Goal: Task Accomplishment & Management: Manage account settings

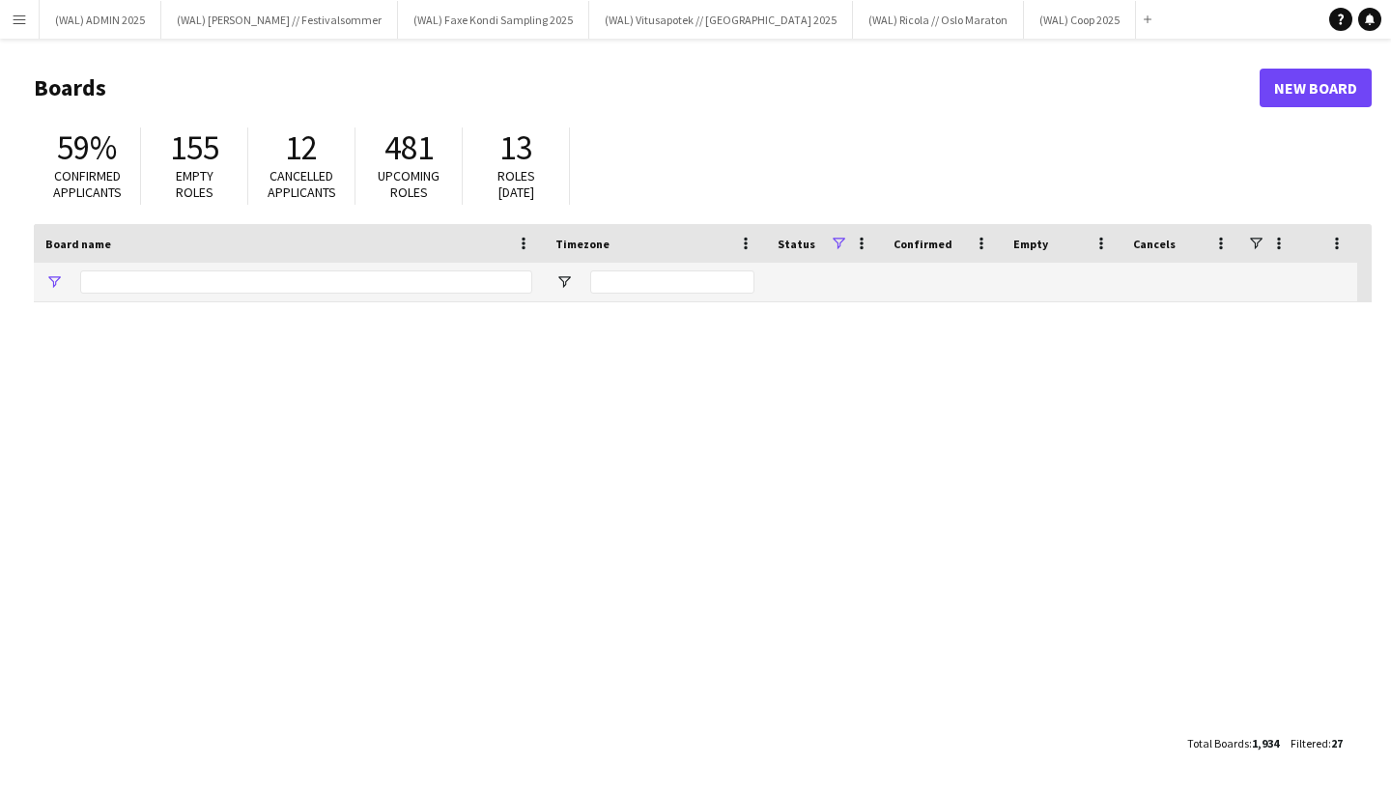
type input "****"
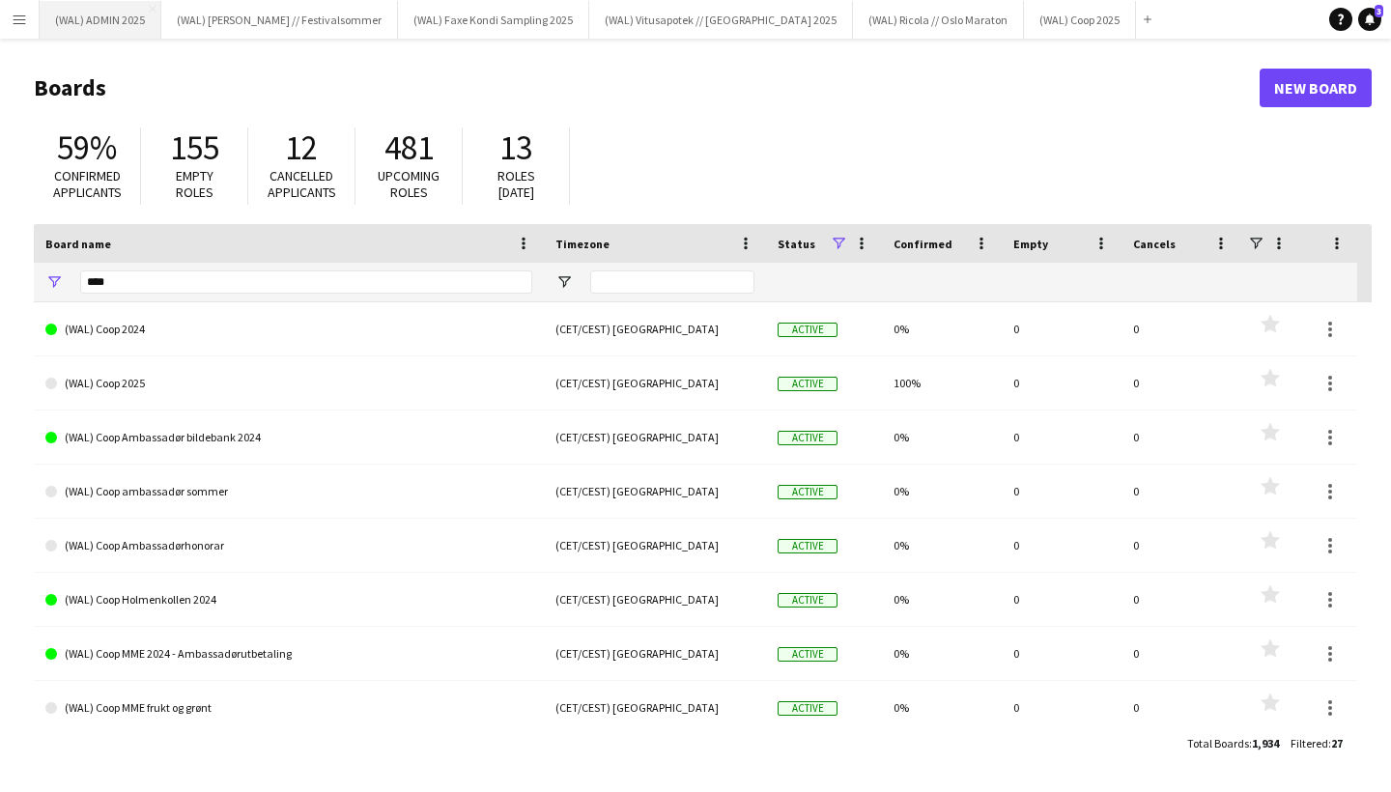
click at [113, 28] on button "(WAL) ADMIN 2025 Close" at bounding box center [101, 20] width 122 height 38
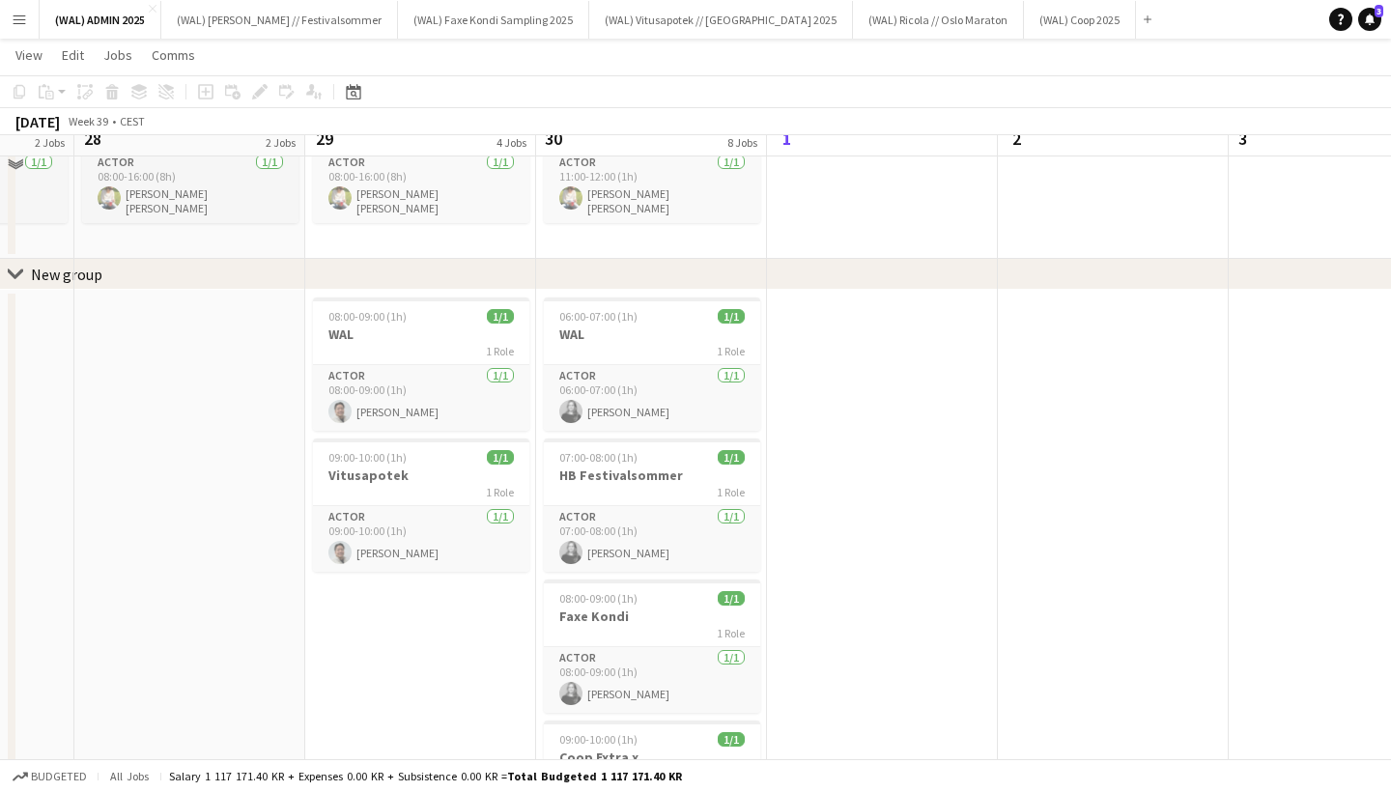
scroll to position [301, 0]
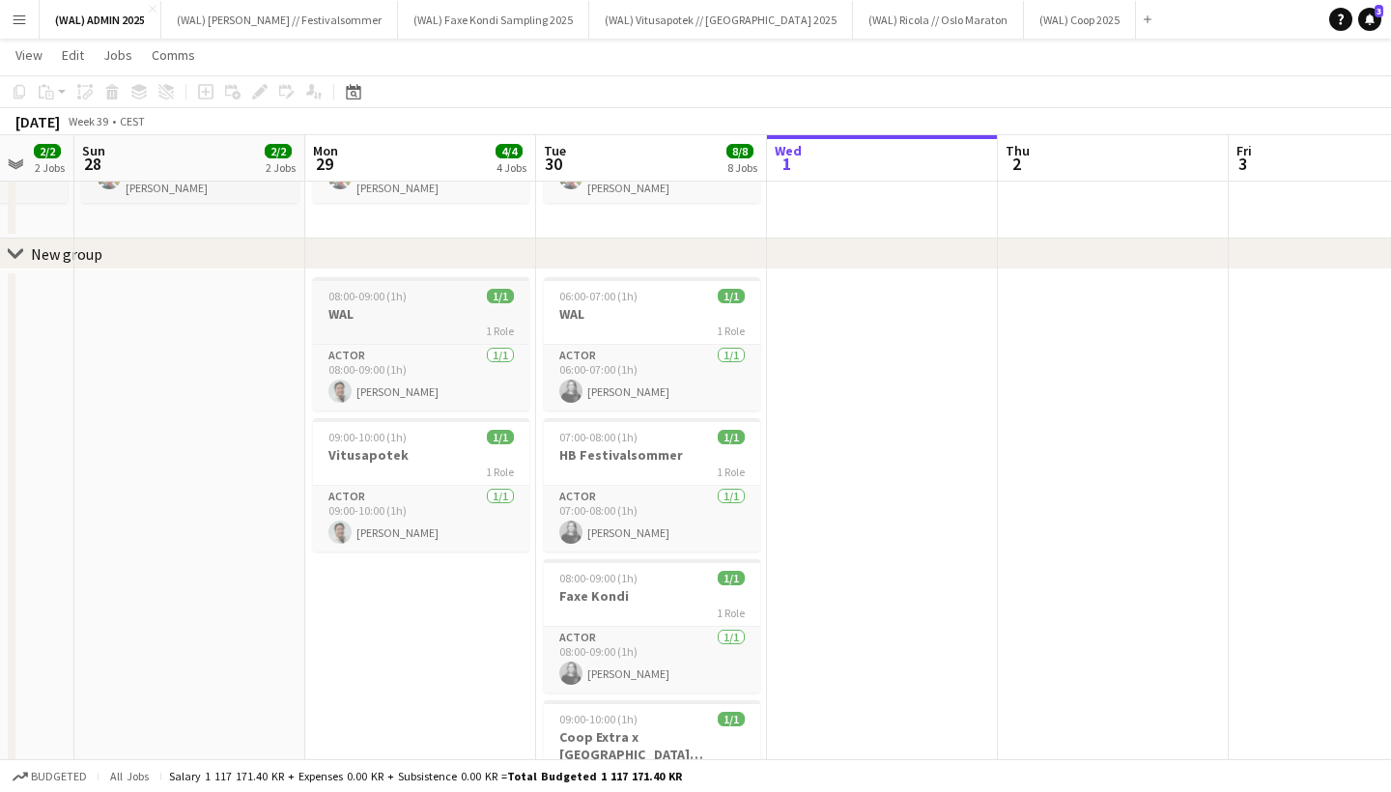
click at [441, 310] on h3 "WAL" at bounding box center [421, 313] width 216 height 17
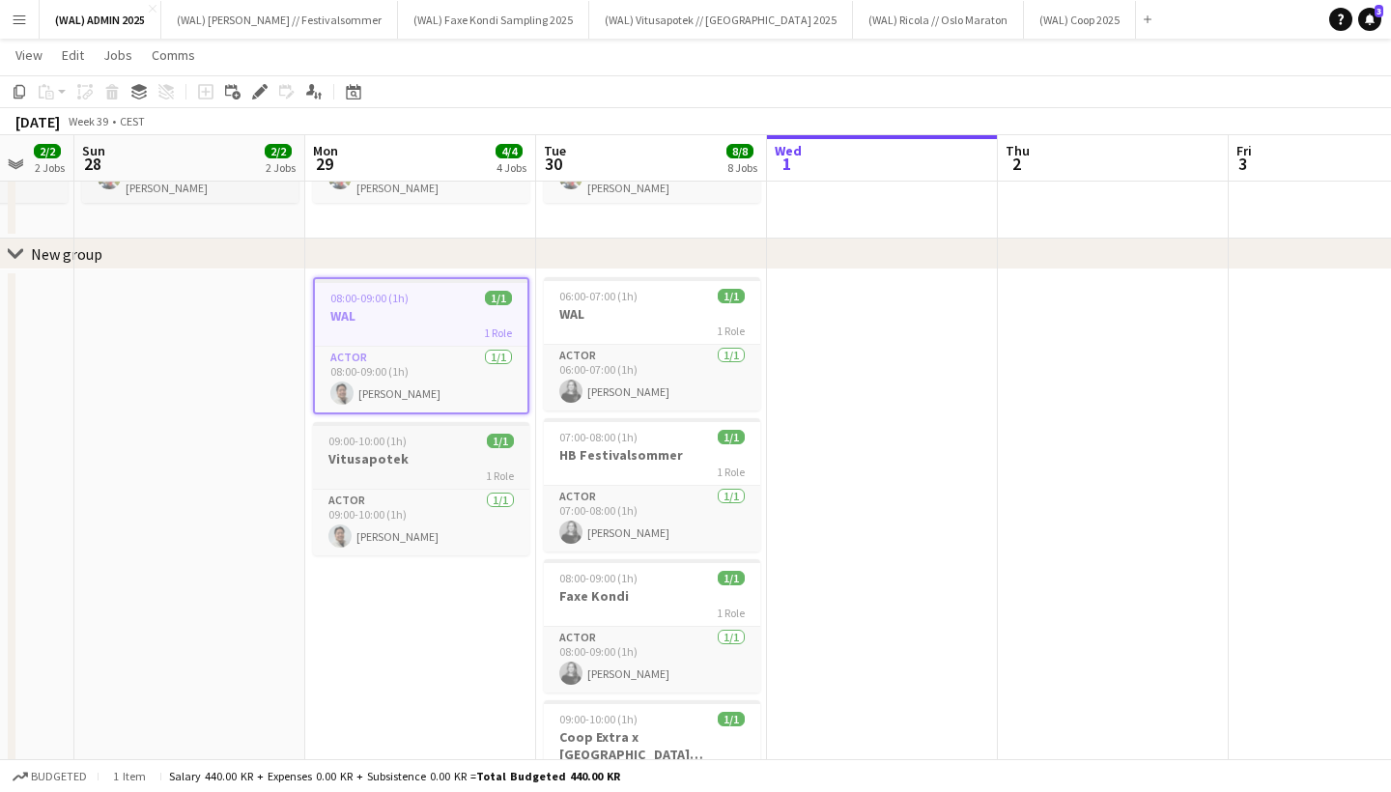
click at [448, 458] on h3 "Vitusapotek" at bounding box center [421, 458] width 216 height 17
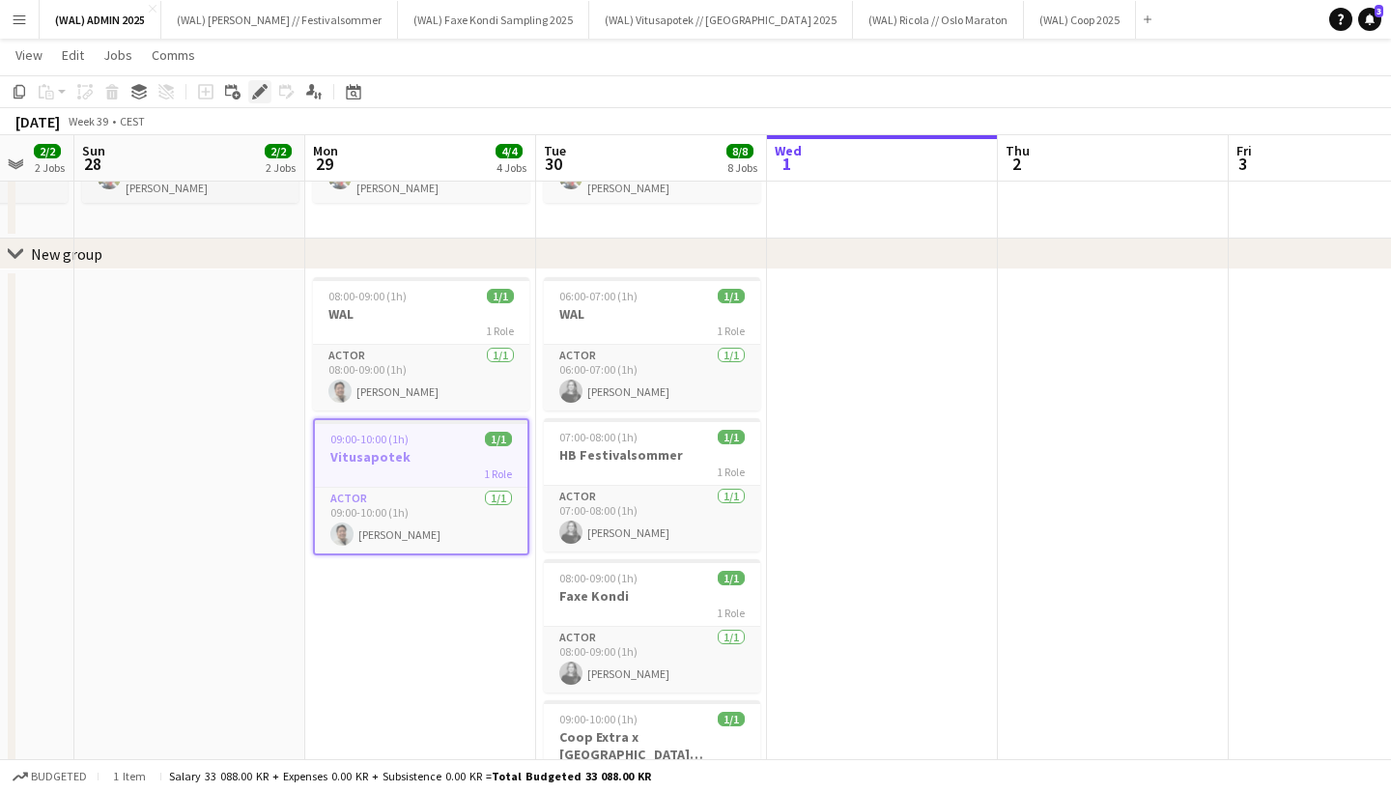
click at [256, 93] on icon at bounding box center [259, 92] width 11 height 11
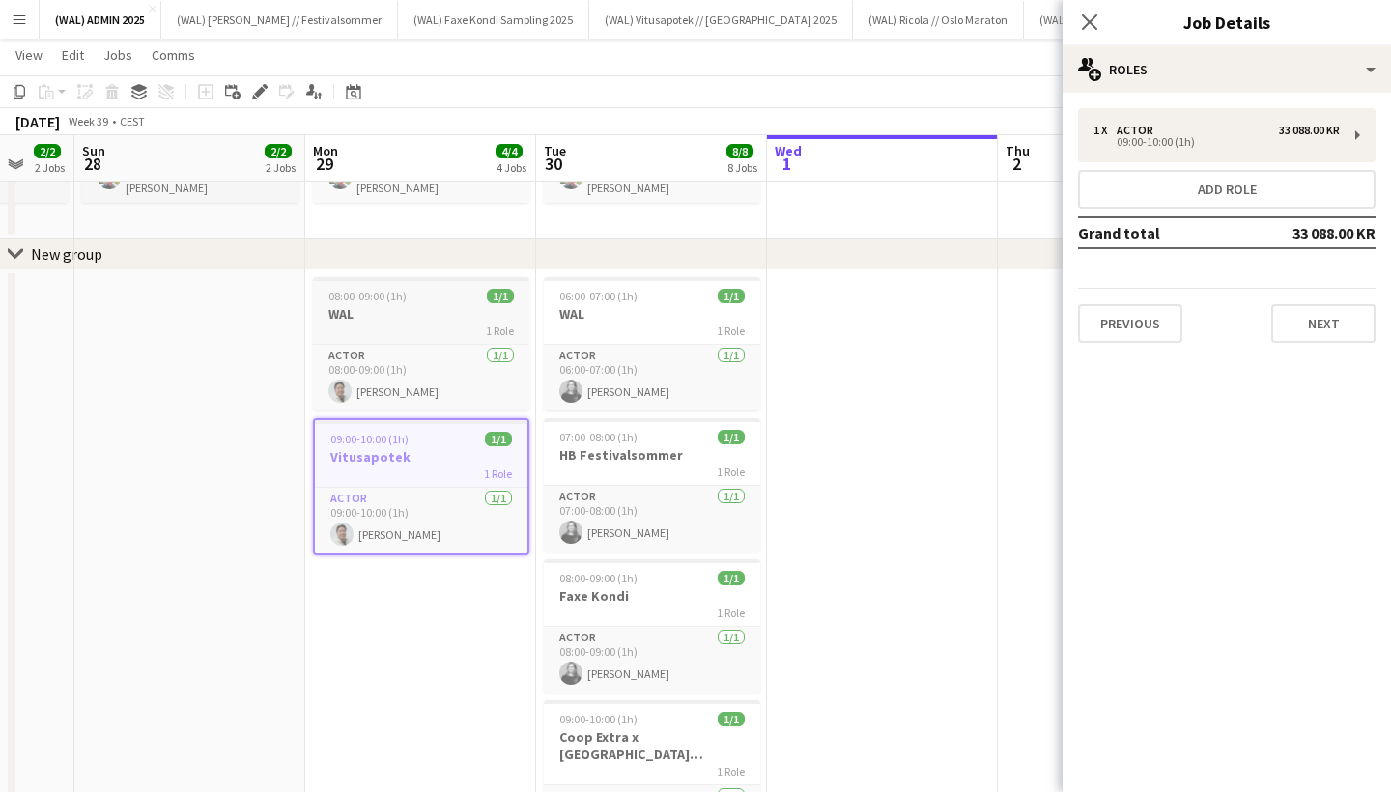
click at [461, 308] on h3 "WAL" at bounding box center [421, 313] width 216 height 17
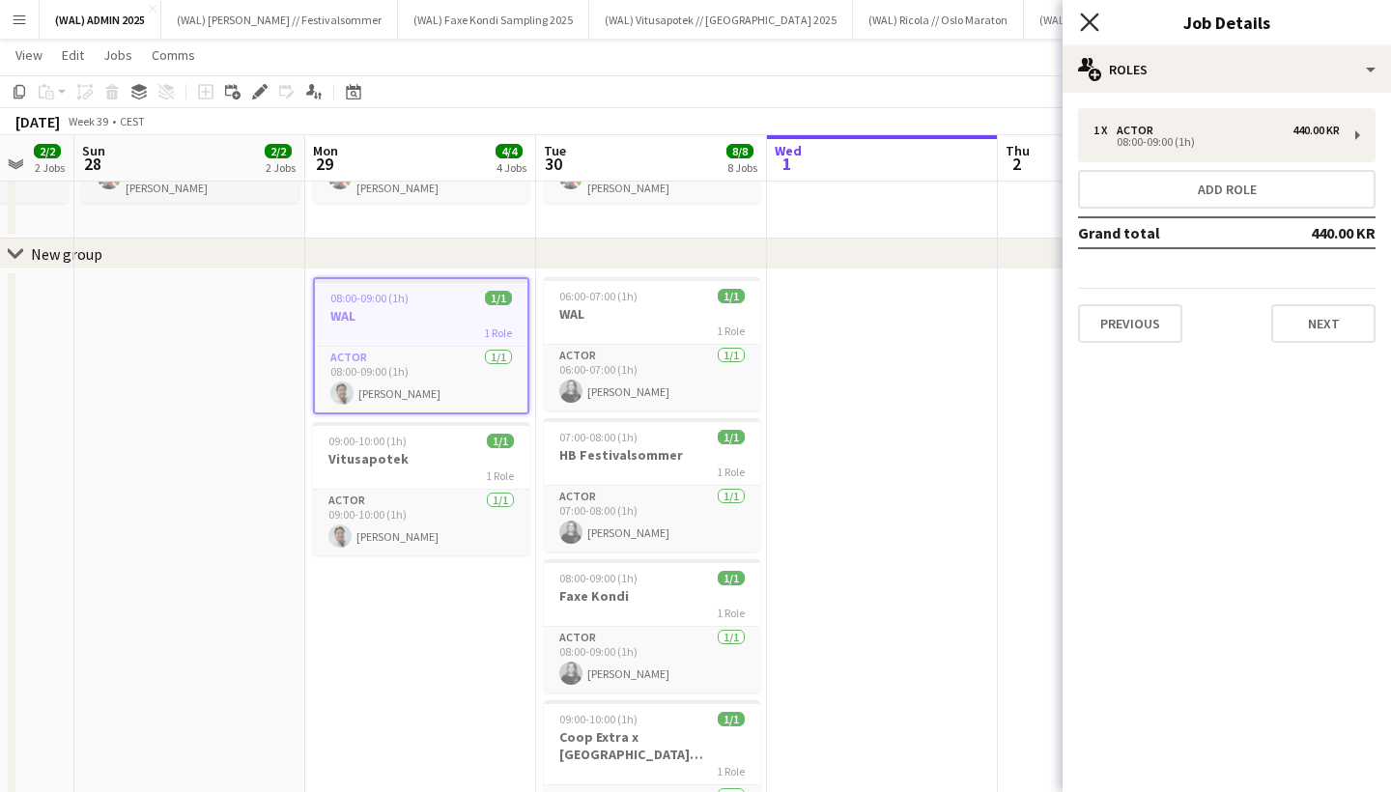
click at [1095, 26] on icon "Close pop-in" at bounding box center [1089, 22] width 18 height 18
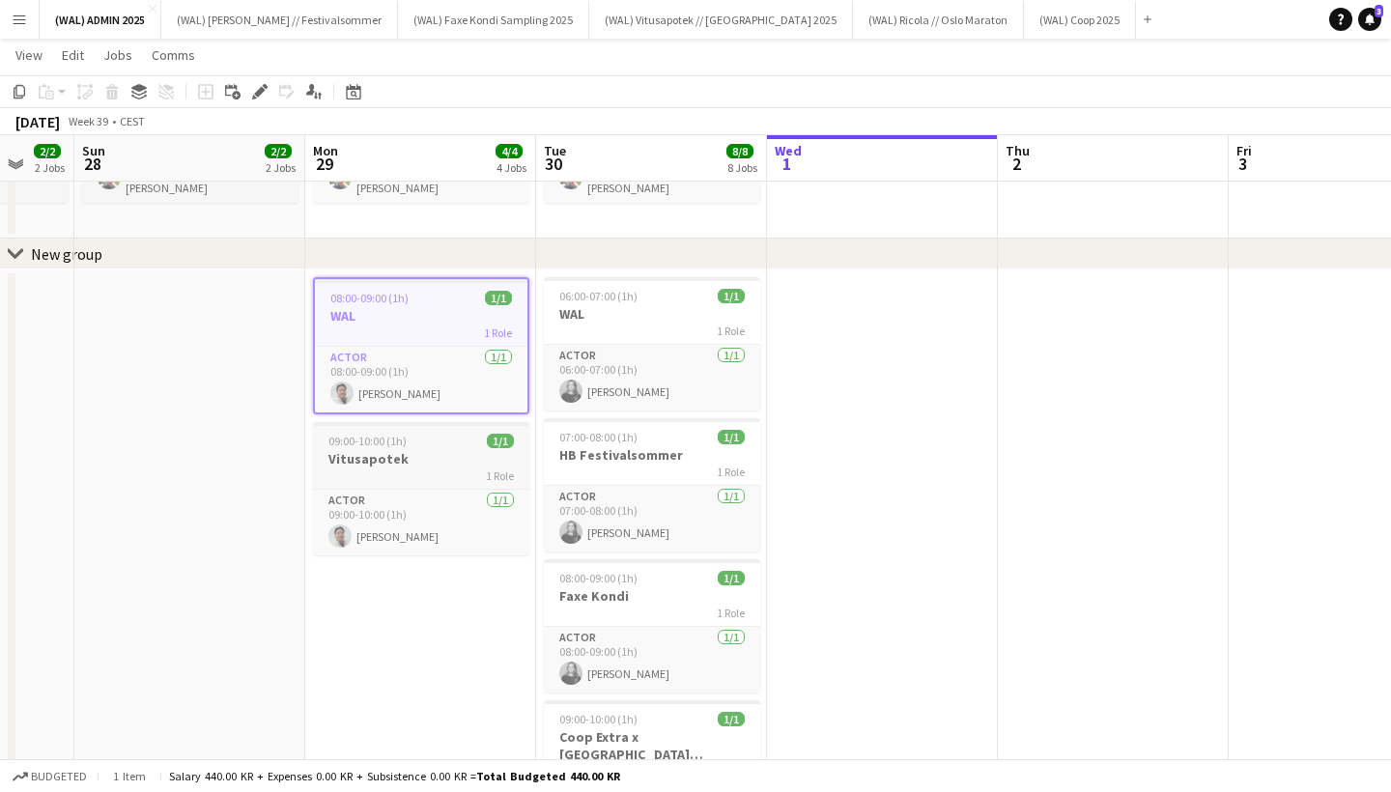
click at [467, 442] on div "09:00-10:00 (1h) 1/1" at bounding box center [421, 441] width 216 height 14
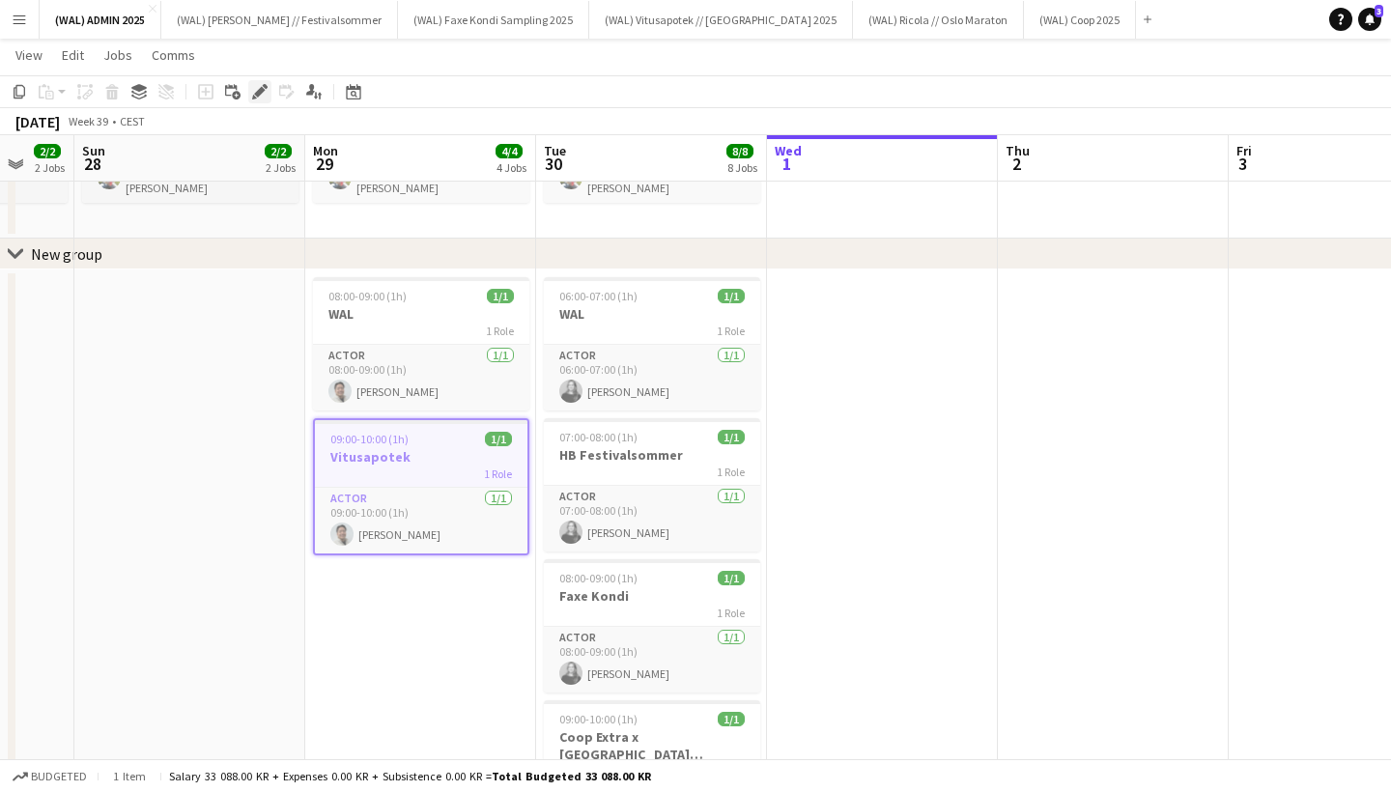
click at [260, 90] on icon at bounding box center [259, 92] width 11 height 11
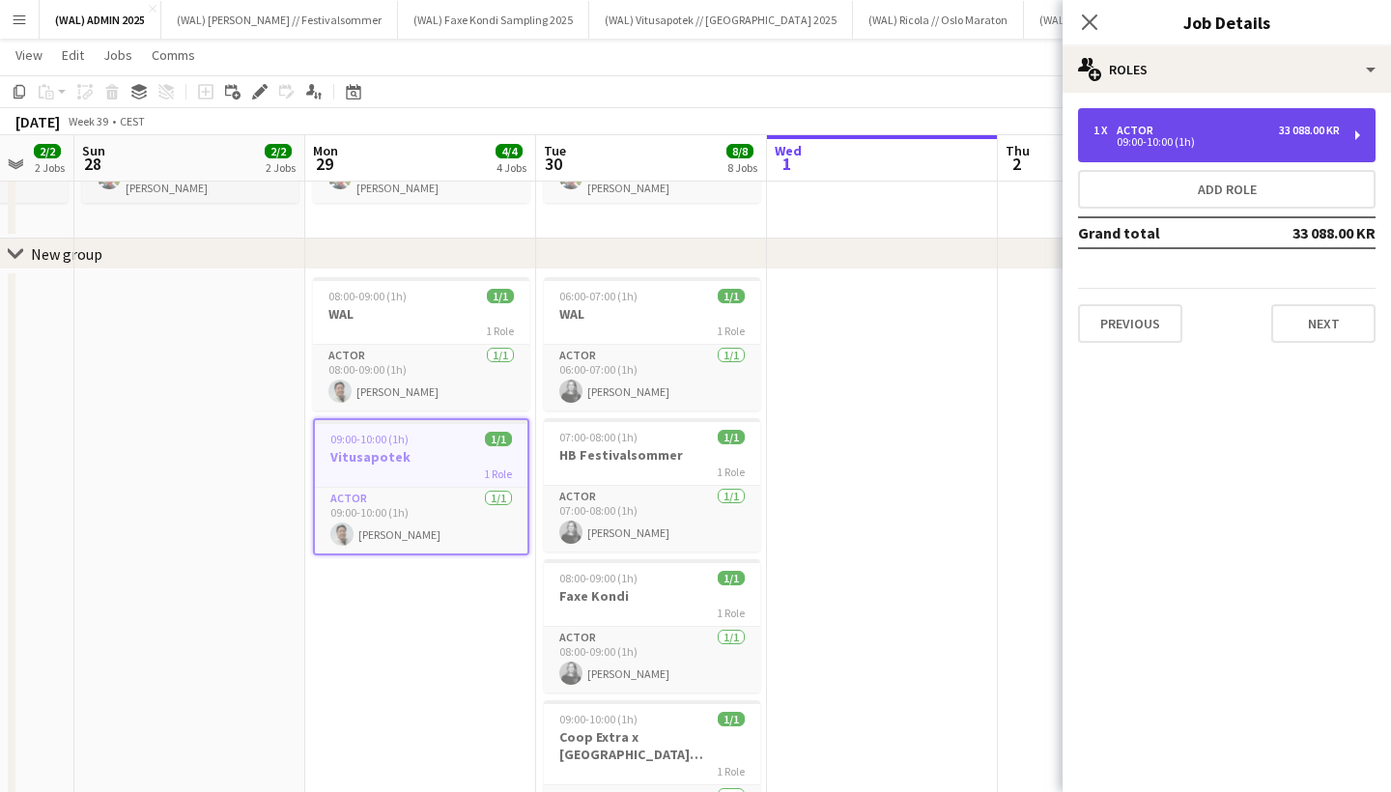
click at [1330, 142] on div "09:00-10:00 (1h)" at bounding box center [1216, 142] width 246 height 10
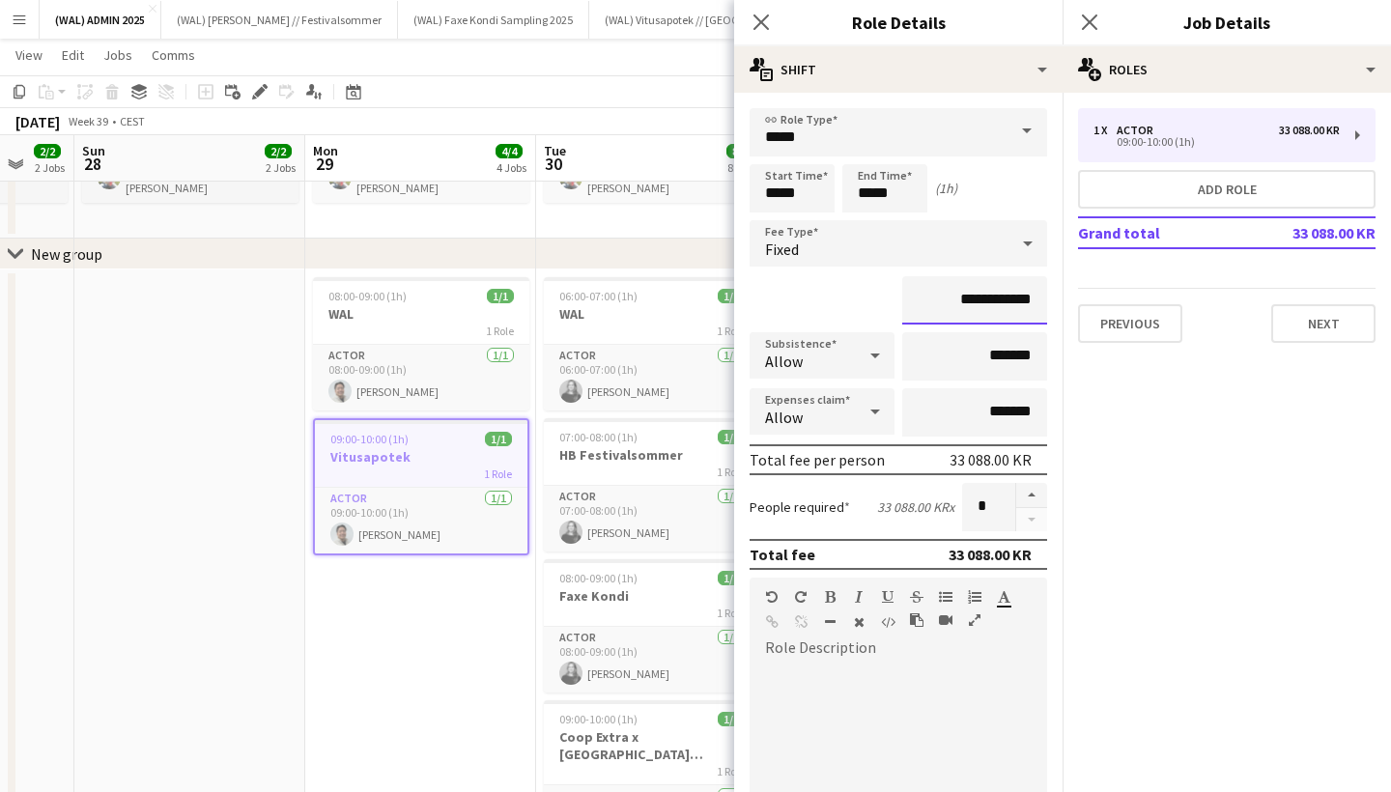
click at [1024, 302] on input "**********" at bounding box center [974, 300] width 145 height 48
type input "*********"
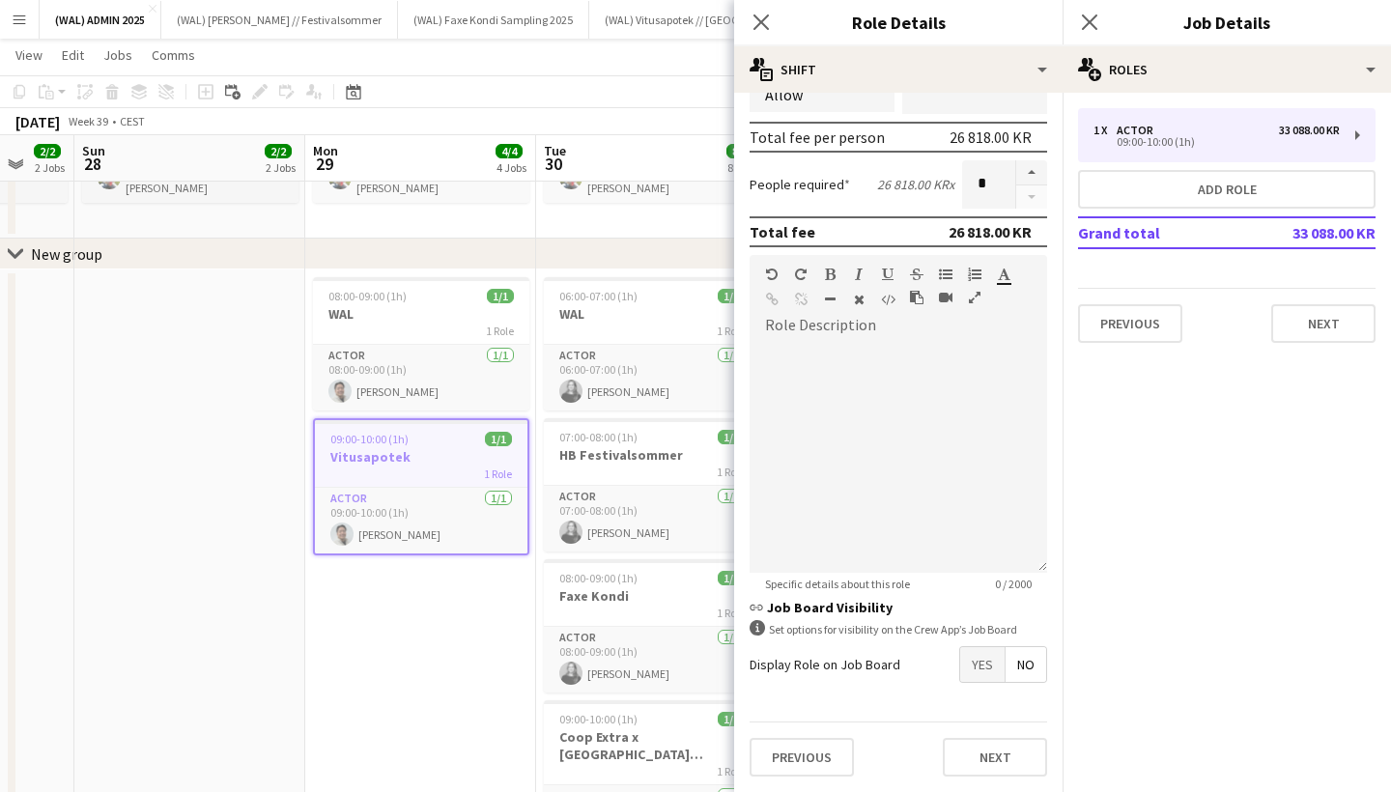
scroll to position [323, 0]
click at [987, 745] on button "Next" at bounding box center [995, 757] width 104 height 39
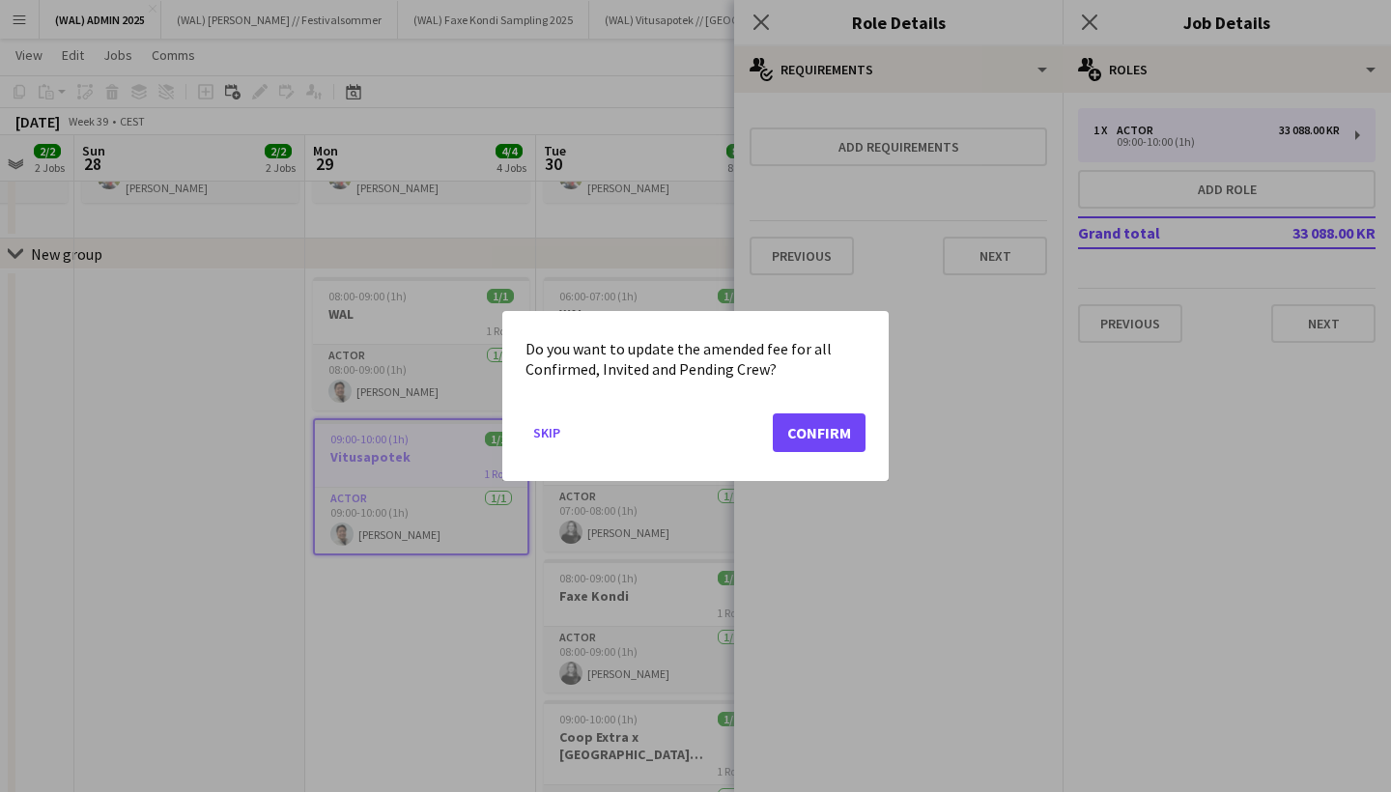
scroll to position [0, 0]
click at [849, 438] on button "Confirm" at bounding box center [819, 432] width 93 height 39
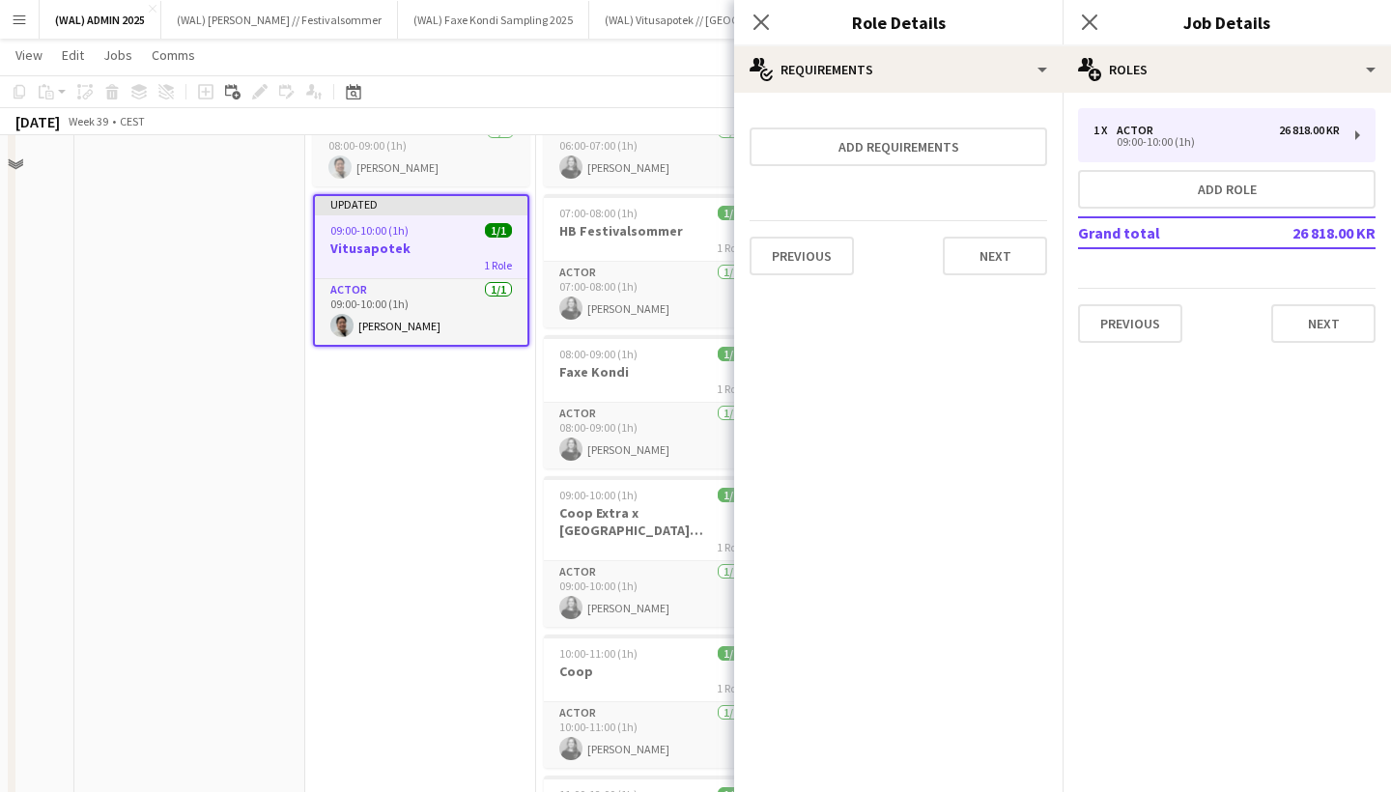
scroll to position [346, 0]
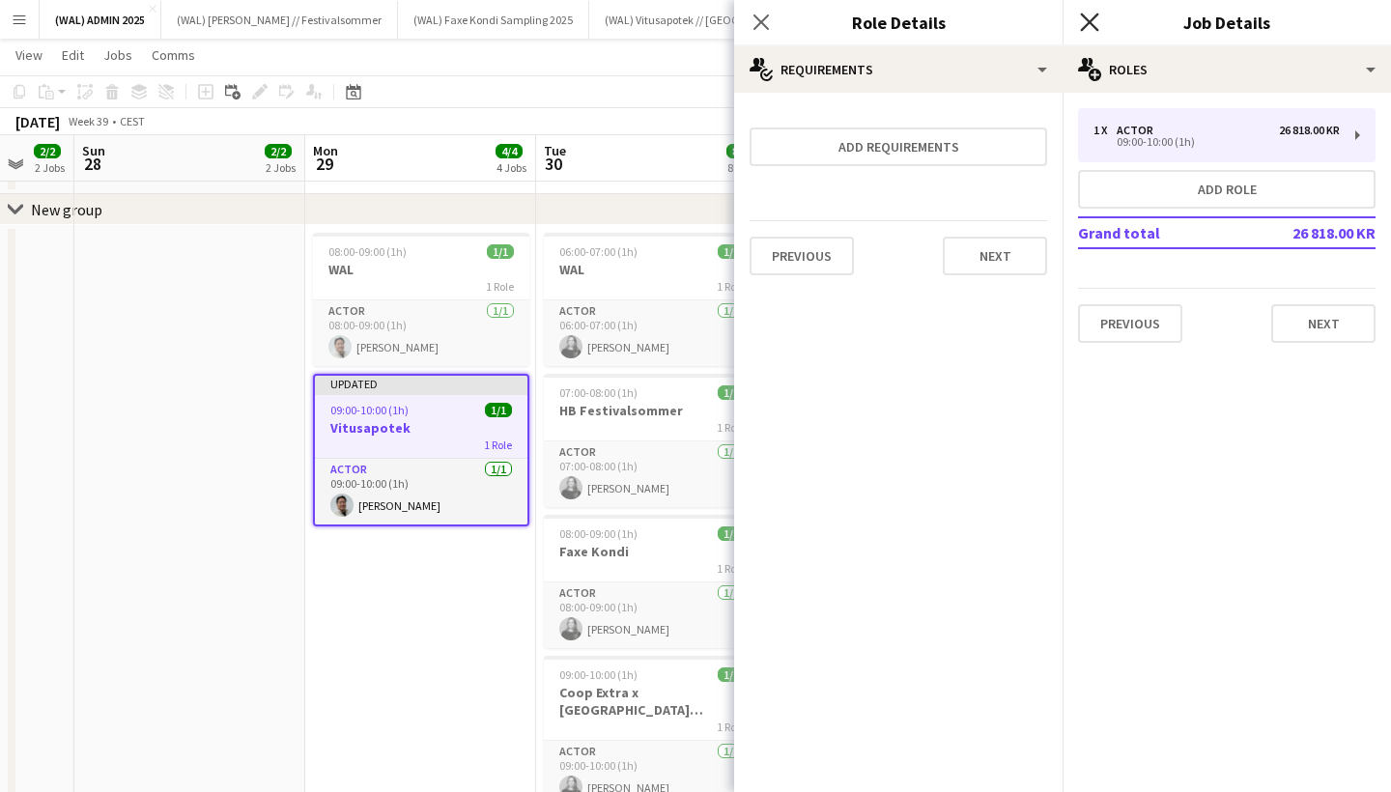
click at [1097, 21] on icon "Close pop-in" at bounding box center [1089, 22] width 18 height 18
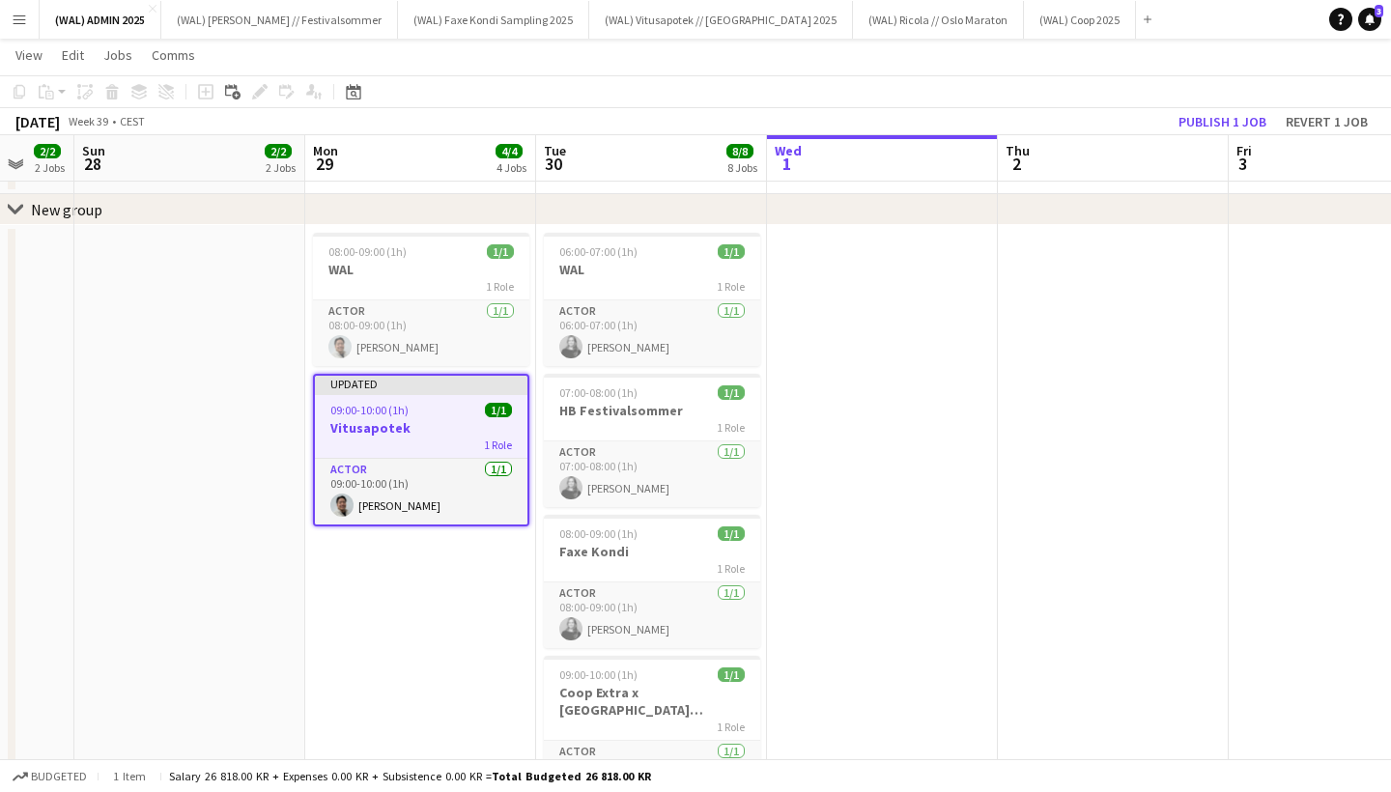
click at [873, 480] on app-date-cell at bounding box center [882, 689] width 231 height 928
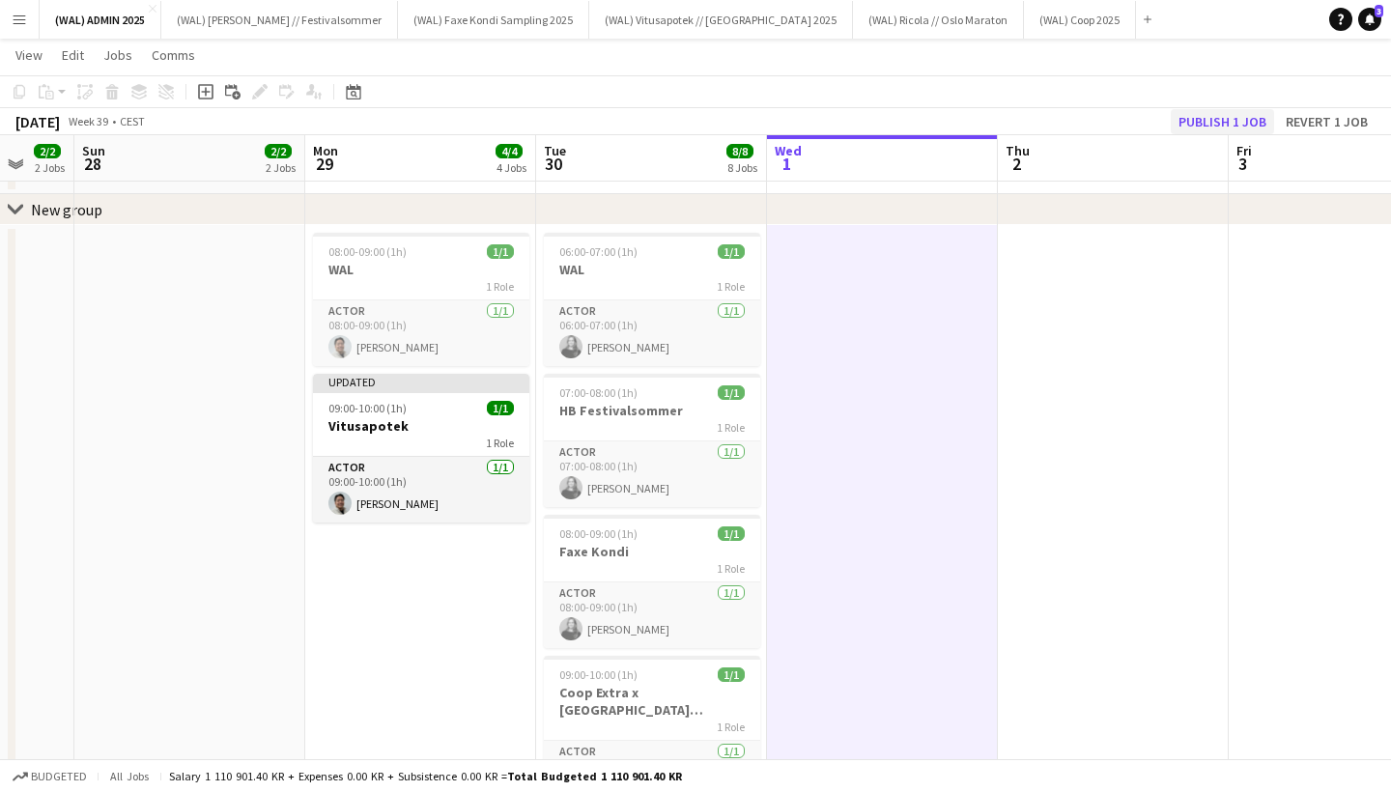
click at [1233, 126] on button "Publish 1 job" at bounding box center [1222, 121] width 103 height 25
